Goal: Navigation & Orientation: Find specific page/section

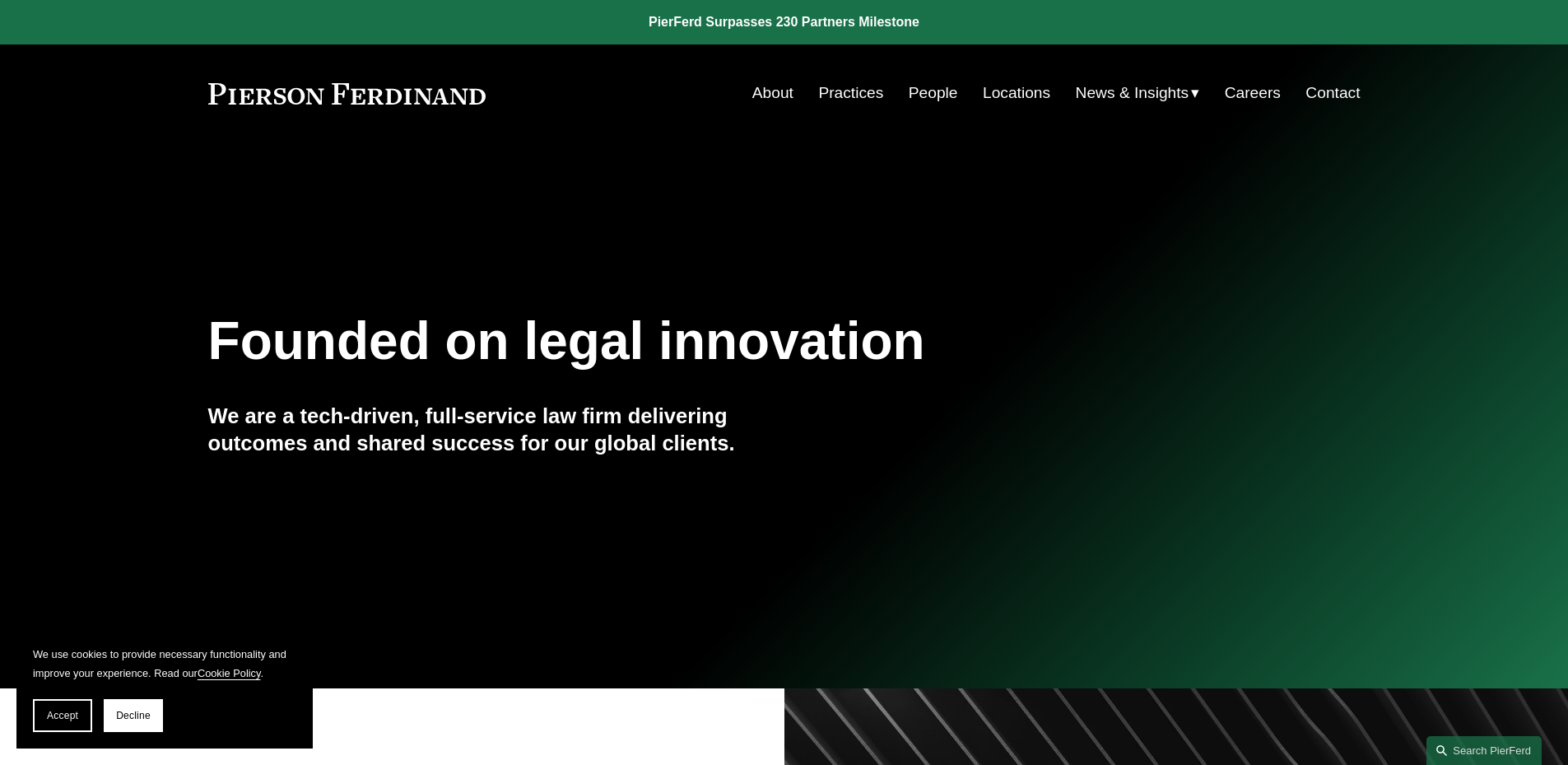
click at [769, 87] on link "About" at bounding box center [772, 93] width 41 height 31
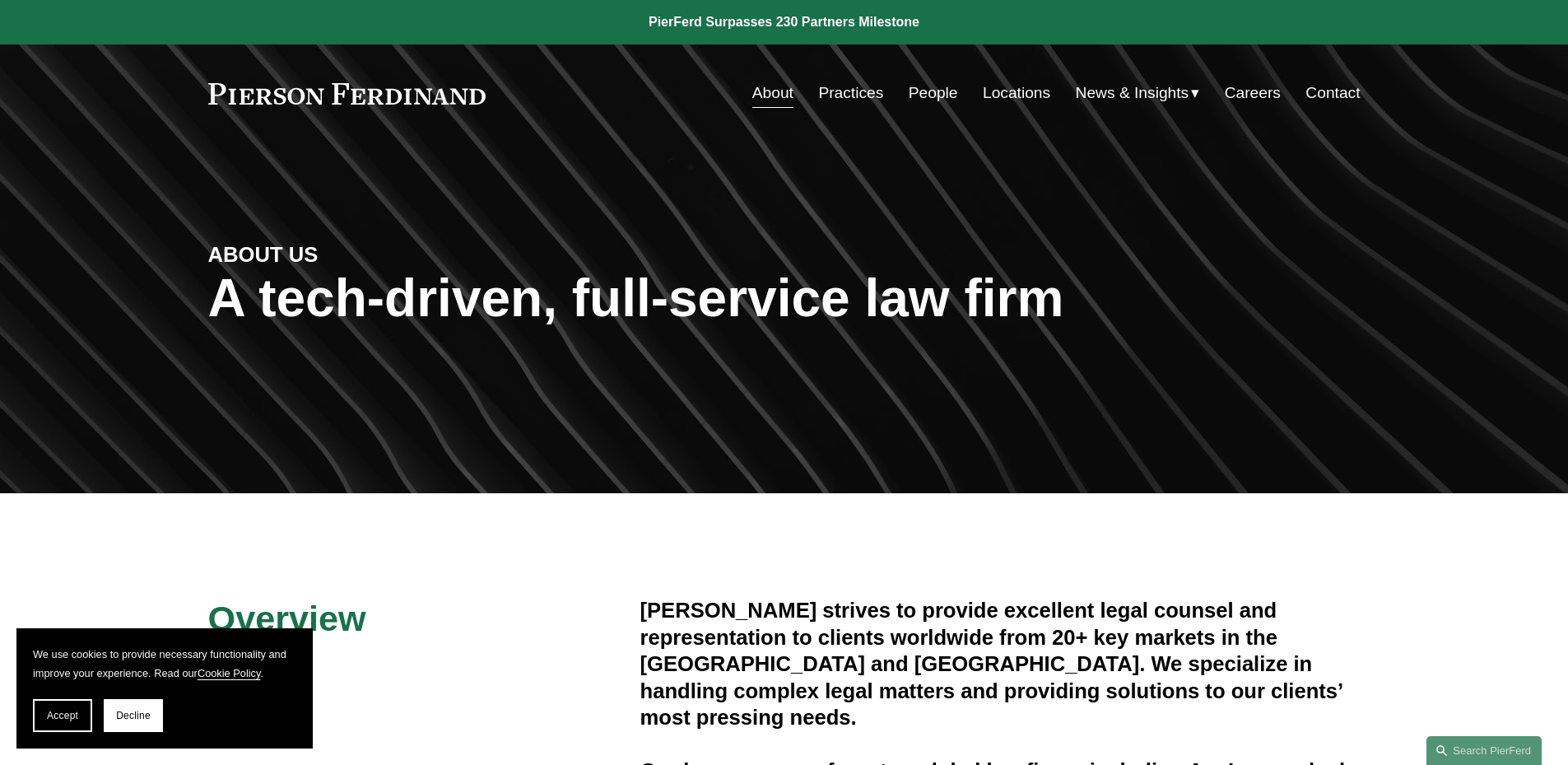
click at [930, 93] on link "People" at bounding box center [933, 93] width 49 height 31
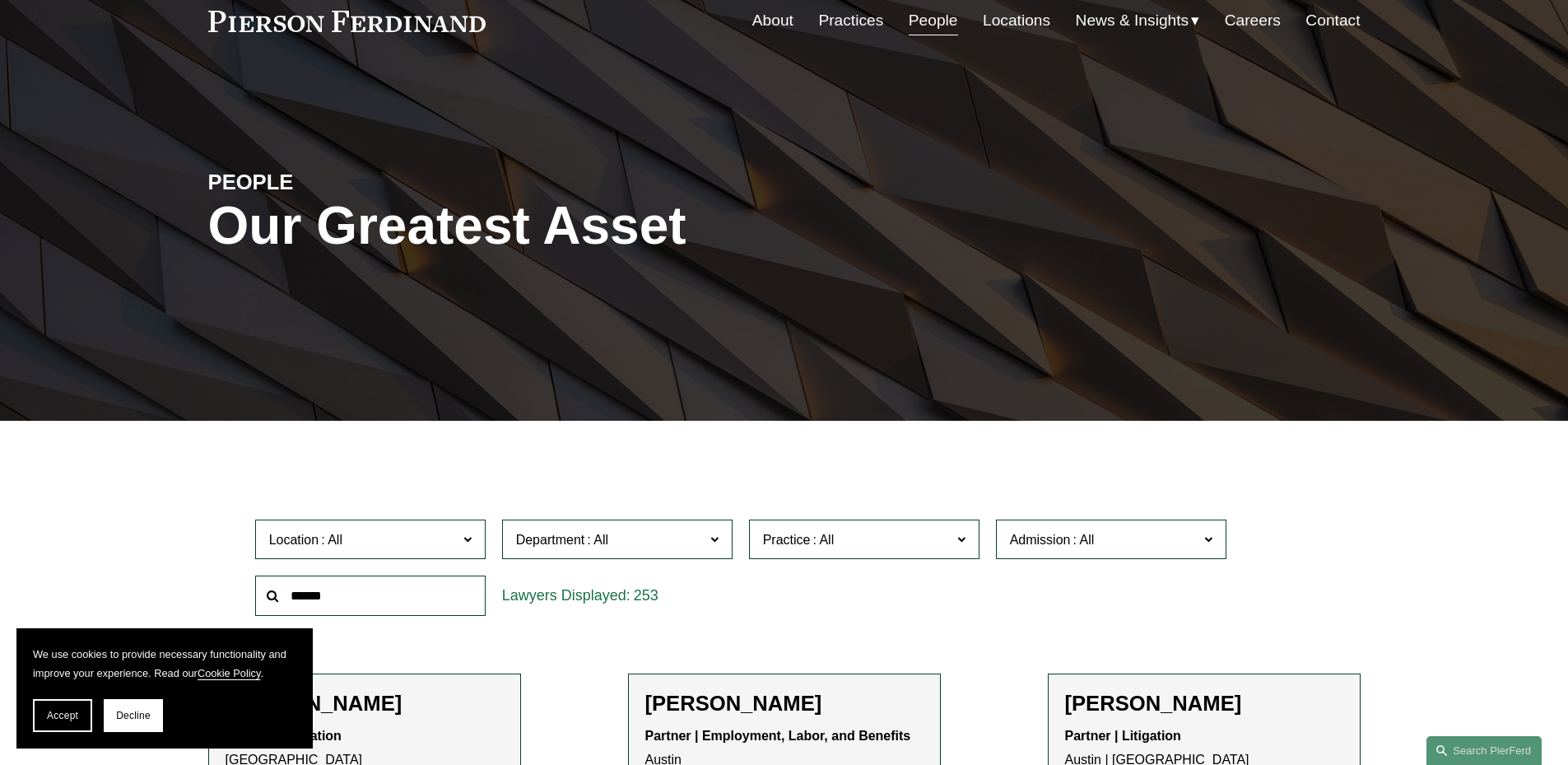
scroll to position [164, 0]
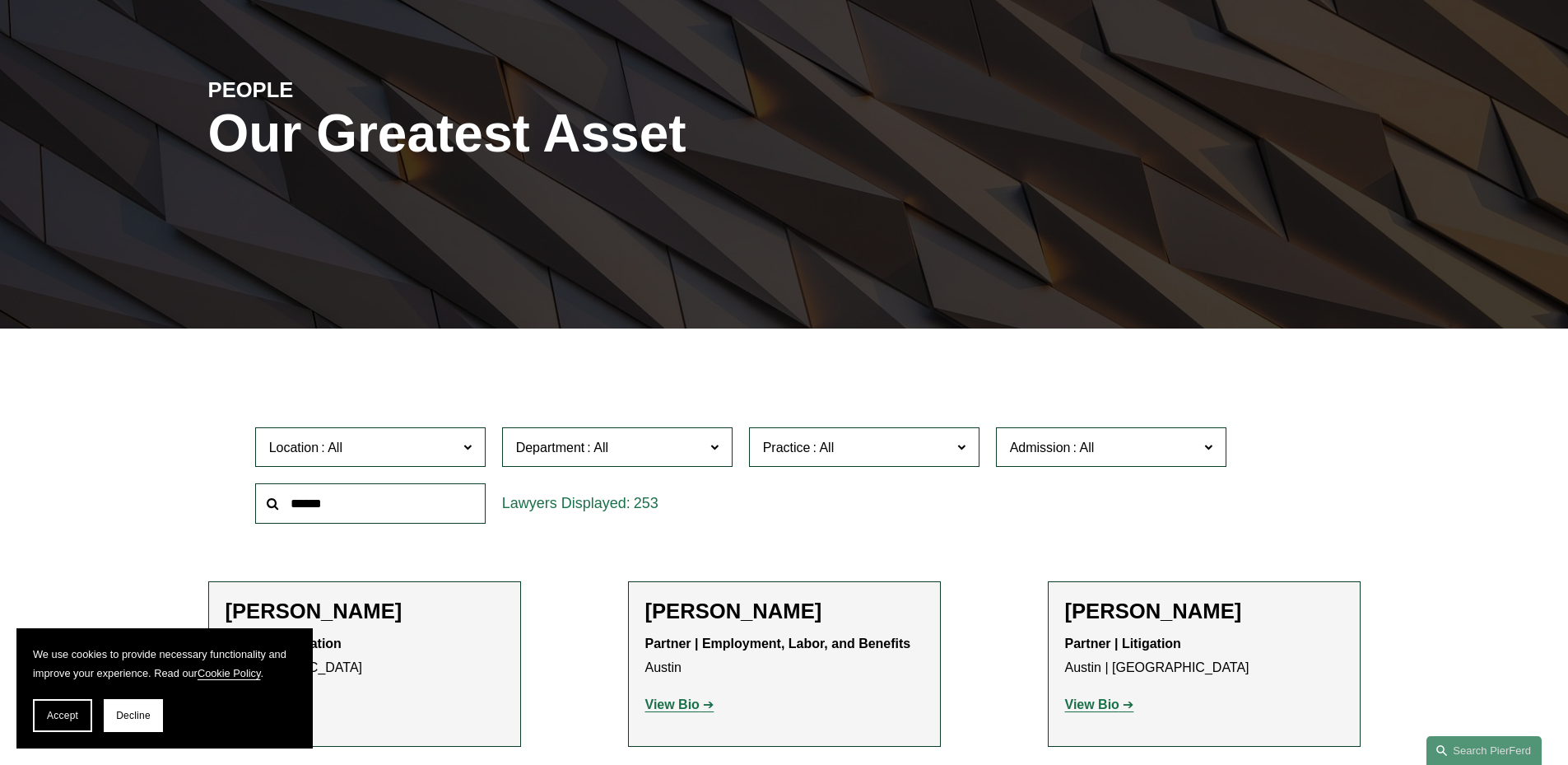
click at [468, 455] on span at bounding box center [466, 446] width 8 height 22
click at [957, 521] on div "Location All [GEOGRAPHIC_DATA] [GEOGRAPHIC_DATA] [GEOGRAPHIC_DATA] [GEOGRAPHIC_…" at bounding box center [784, 476] width 1075 height 113
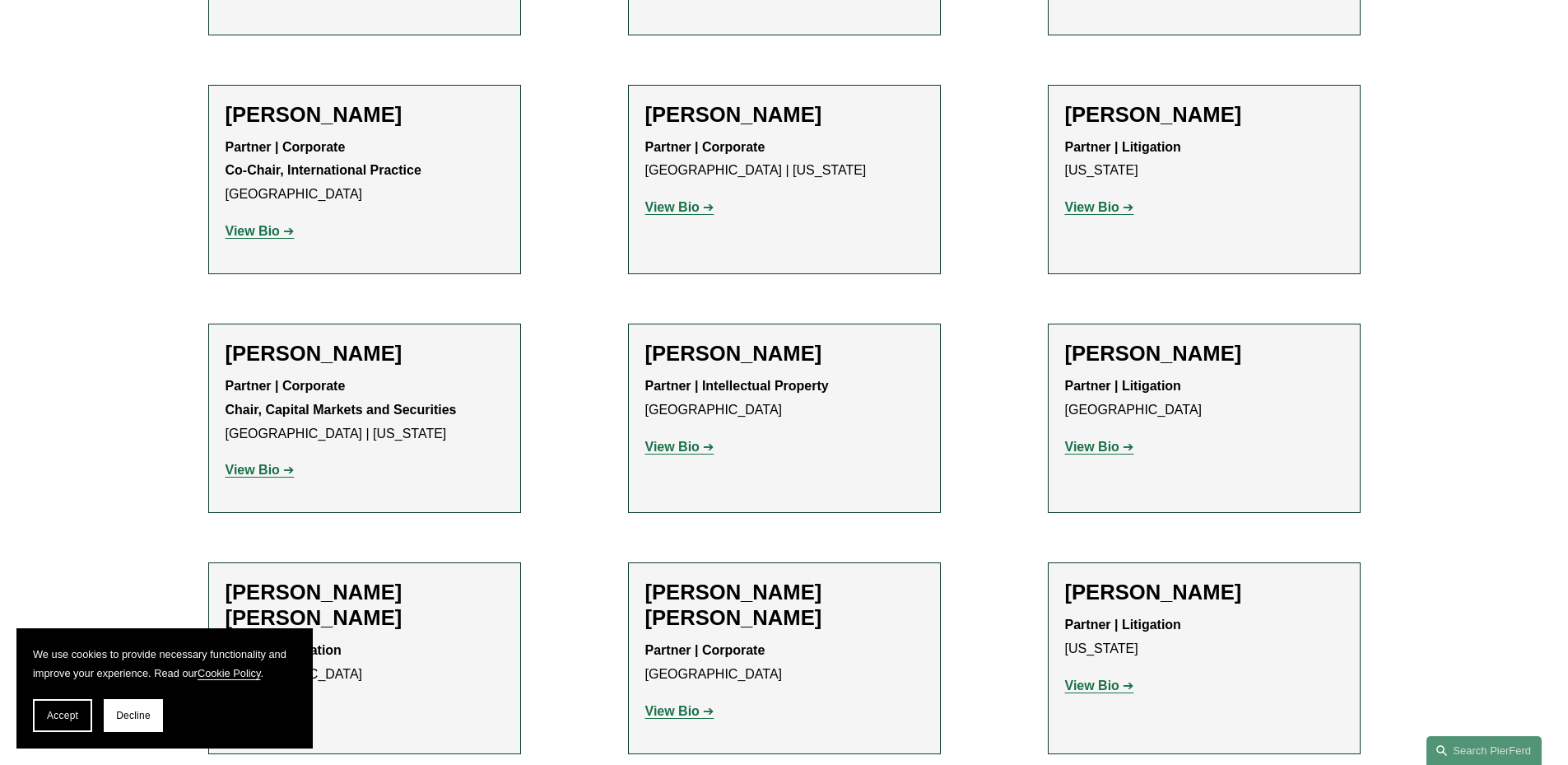
scroll to position [11694, 0]
